Goal: Task Accomplishment & Management: Use online tool/utility

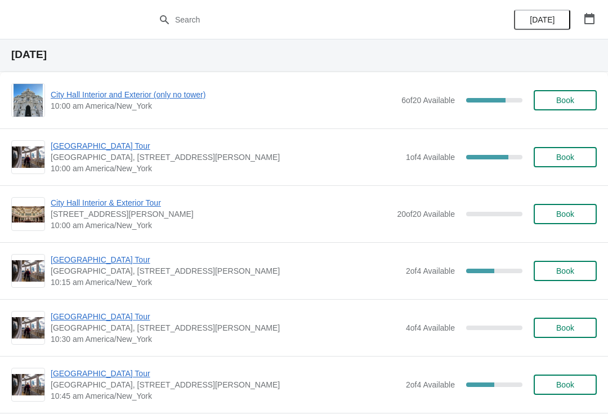
scroll to position [33, 0]
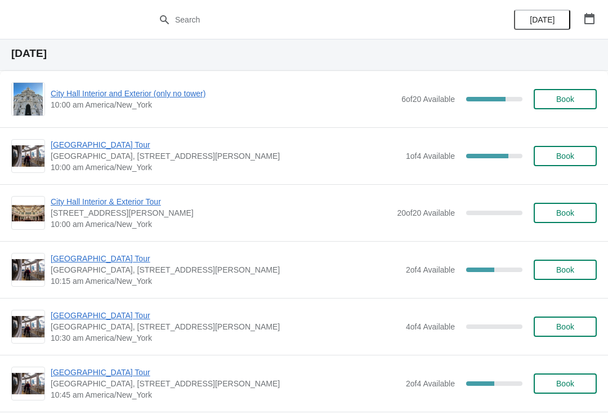
click at [94, 94] on span "City Hall Interior and Exterior (only no tower)" at bounding box center [223, 93] width 345 height 11
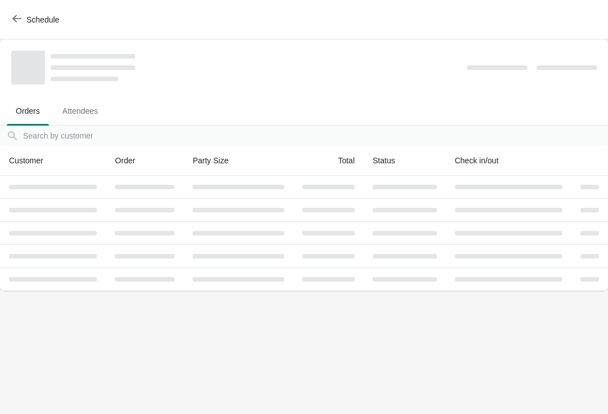
scroll to position [0, 0]
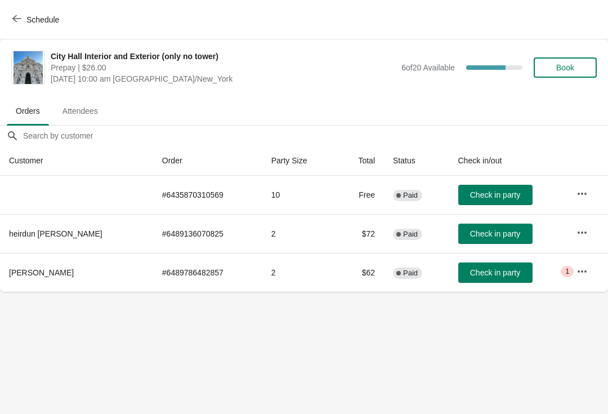
click at [496, 234] on span "Check in party" at bounding box center [495, 233] width 50 height 9
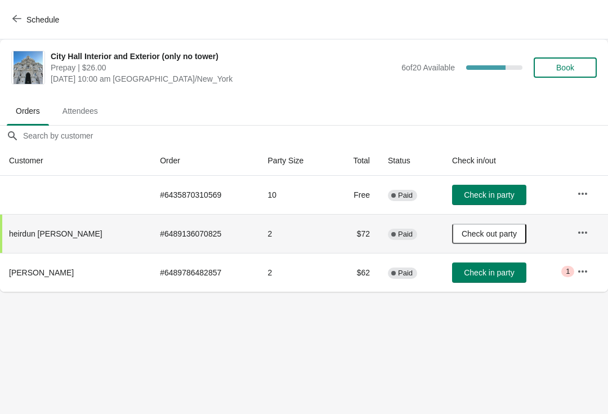
click at [17, 17] on icon "button" at bounding box center [16, 18] width 9 height 9
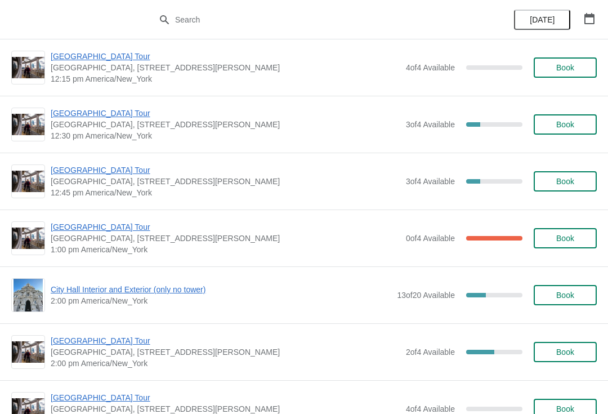
scroll to position [641, 0]
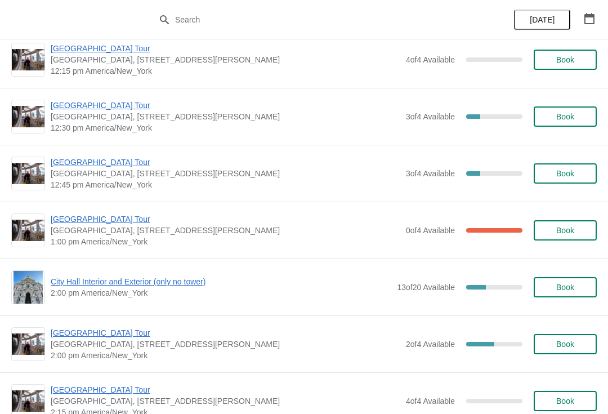
click at [370, 190] on div "[GEOGRAPHIC_DATA], [STREET_ADDRESS][PERSON_NAME] 12:45 pm [GEOGRAPHIC_DATA]/New…" at bounding box center [304, 173] width 608 height 57
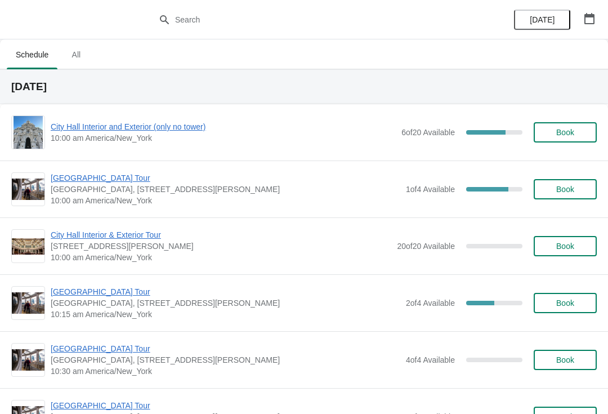
scroll to position [0, 0]
click at [105, 127] on span "City Hall Interior and Exterior (only no tower)" at bounding box center [223, 126] width 345 height 11
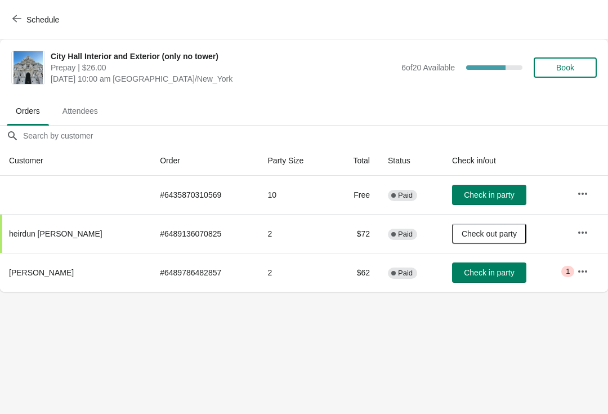
click at [11, 26] on button "Schedule" at bounding box center [37, 20] width 62 height 20
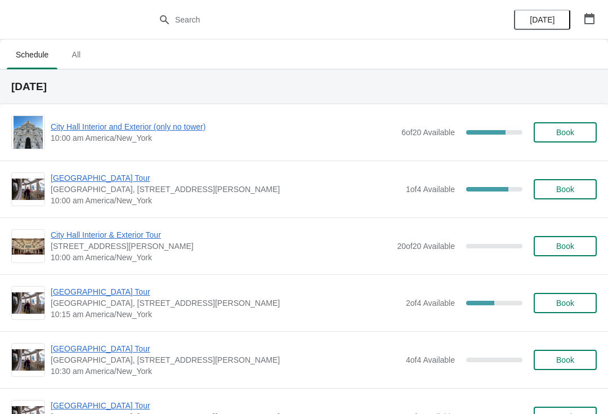
click at [70, 174] on span "[GEOGRAPHIC_DATA] Tour" at bounding box center [225, 177] width 349 height 11
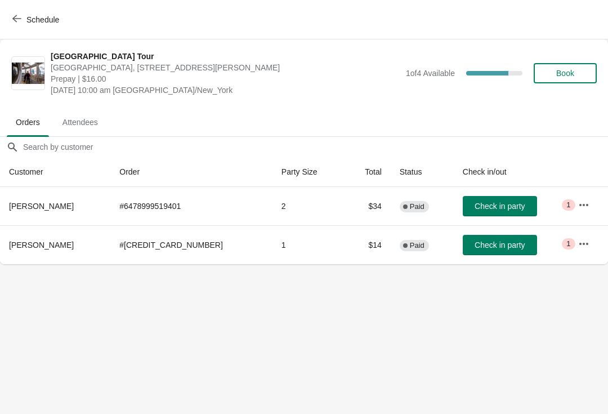
click at [17, 15] on icon "button" at bounding box center [16, 18] width 9 height 9
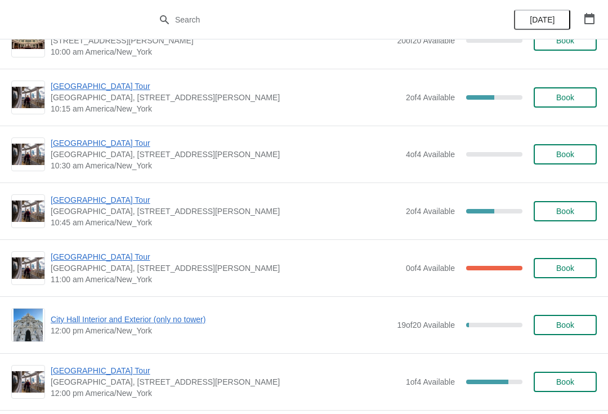
scroll to position [209, 0]
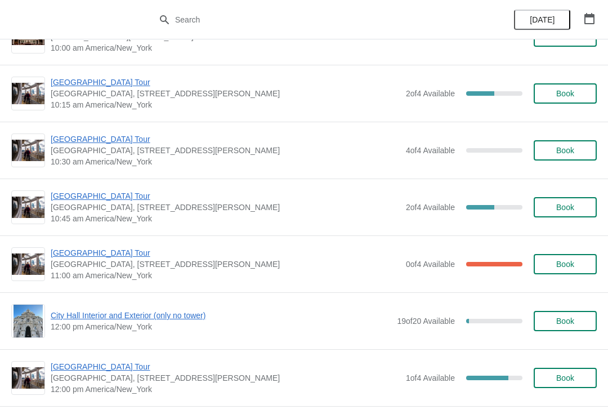
click at [74, 253] on span "[GEOGRAPHIC_DATA] Tour" at bounding box center [225, 252] width 349 height 11
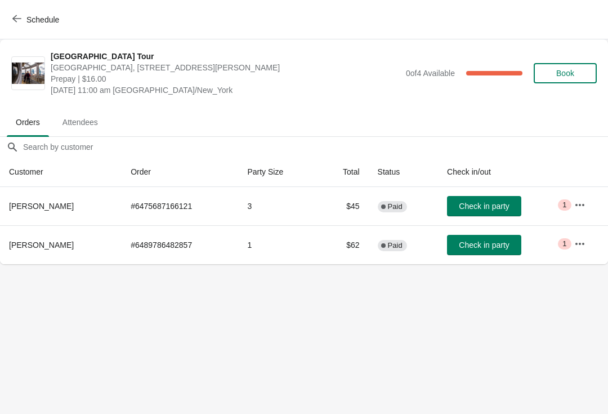
click at [19, 18] on icon "button" at bounding box center [16, 18] width 9 height 9
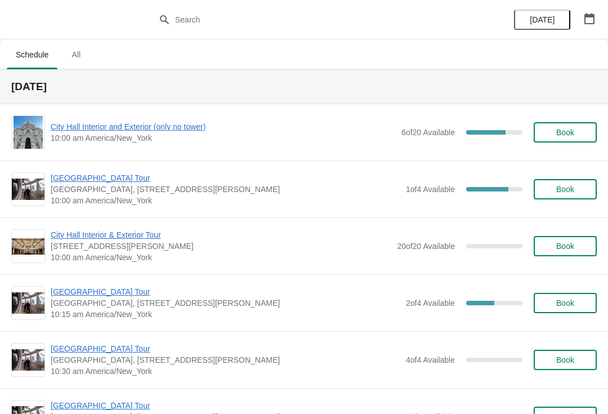
click at [65, 124] on span "City Hall Interior and Exterior (only no tower)" at bounding box center [223, 126] width 345 height 11
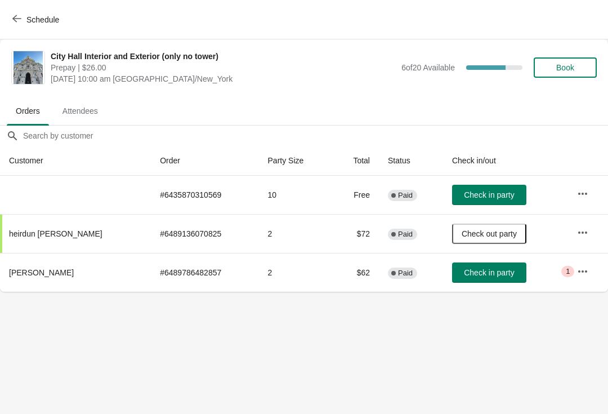
click at [481, 275] on span "Check in party" at bounding box center [489, 272] width 50 height 9
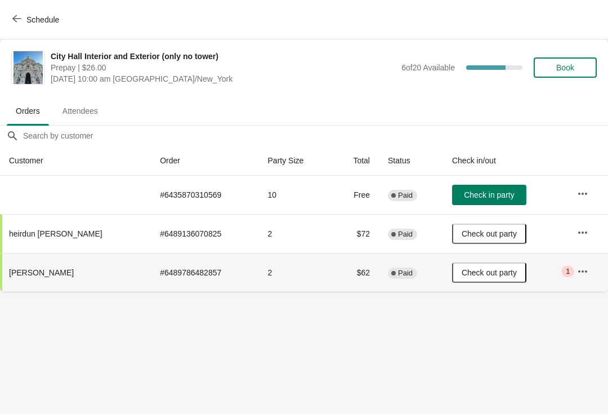
click at [18, 22] on icon "button" at bounding box center [16, 18] width 9 height 9
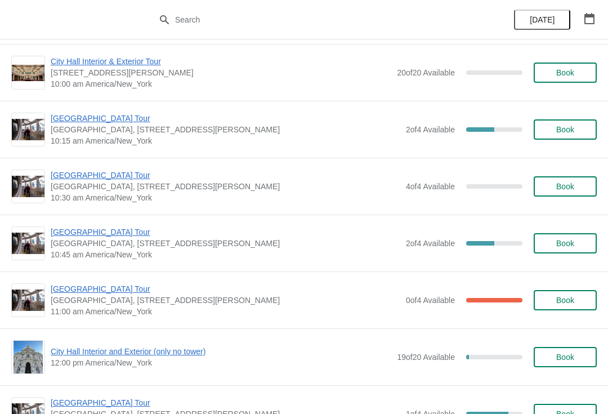
scroll to position [281, 0]
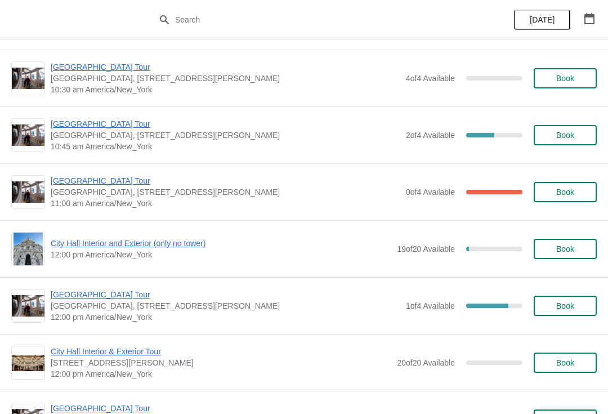
click at [121, 182] on span "[GEOGRAPHIC_DATA] Tour" at bounding box center [225, 180] width 349 height 11
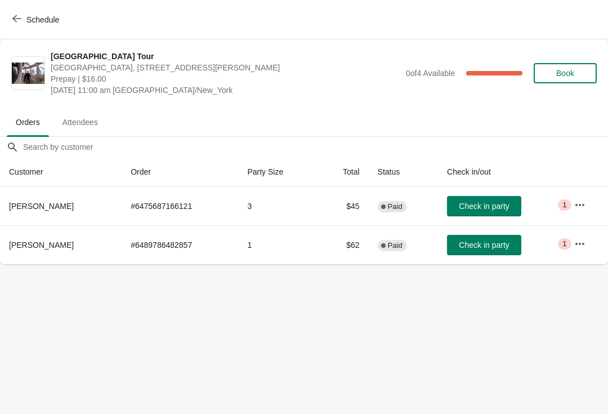
scroll to position [0, 0]
click at [478, 250] on button "Check in party" at bounding box center [484, 245] width 74 height 20
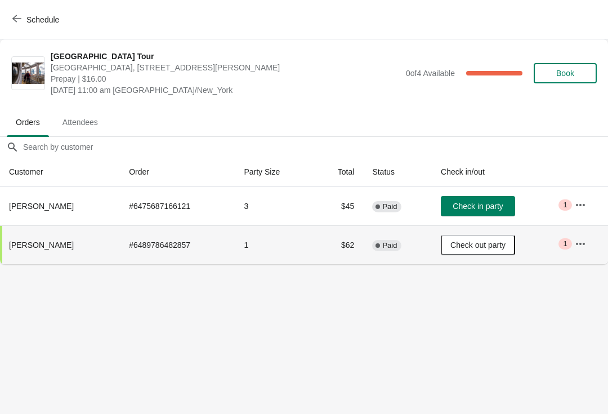
click at [14, 21] on icon "button" at bounding box center [16, 18] width 9 height 9
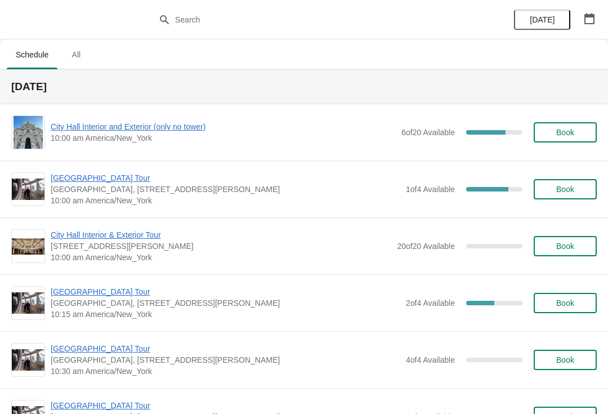
click at [107, 177] on span "[GEOGRAPHIC_DATA] Tour" at bounding box center [225, 177] width 349 height 11
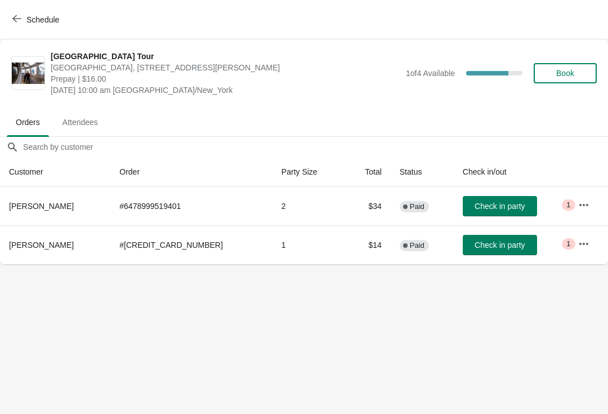
click at [24, 19] on span "Schedule" at bounding box center [37, 19] width 44 height 11
